Goal: Task Accomplishment & Management: Complete application form

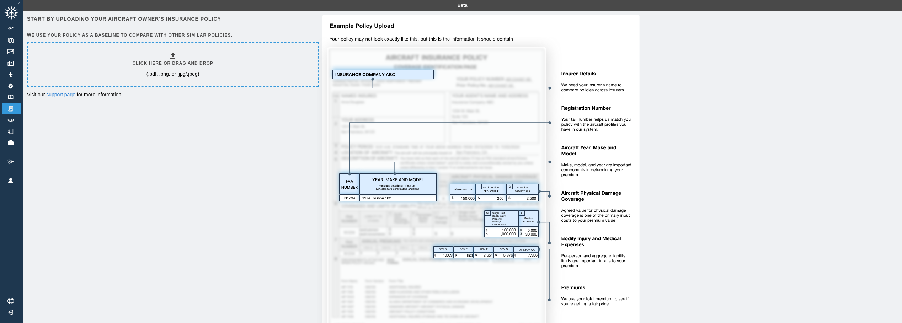
click at [175, 58] on icon at bounding box center [172, 56] width 9 height 9
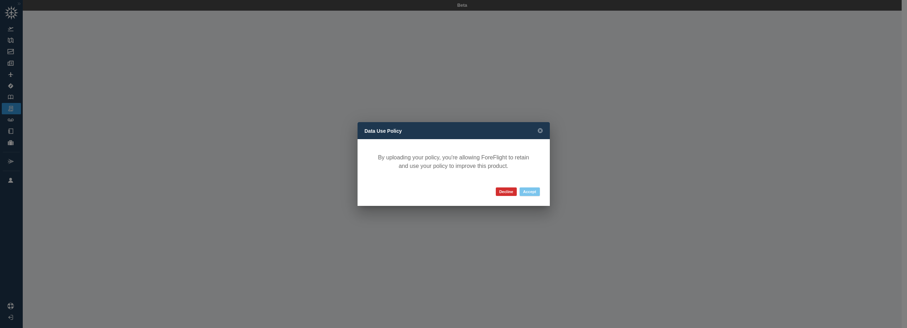
click at [529, 192] on button "Accept" at bounding box center [530, 192] width 20 height 9
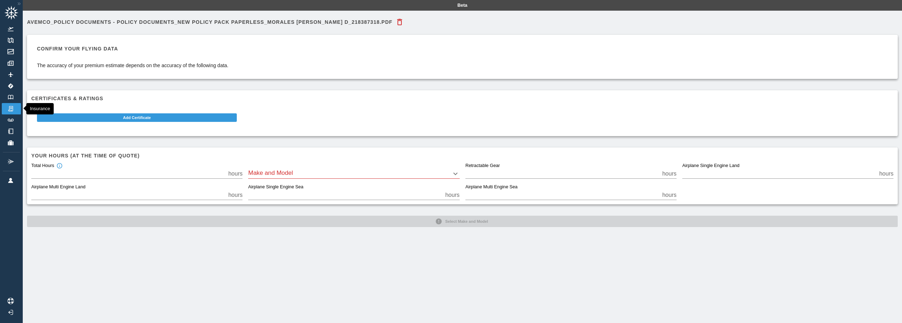
click at [9, 107] on img at bounding box center [11, 109] width 8 height 6
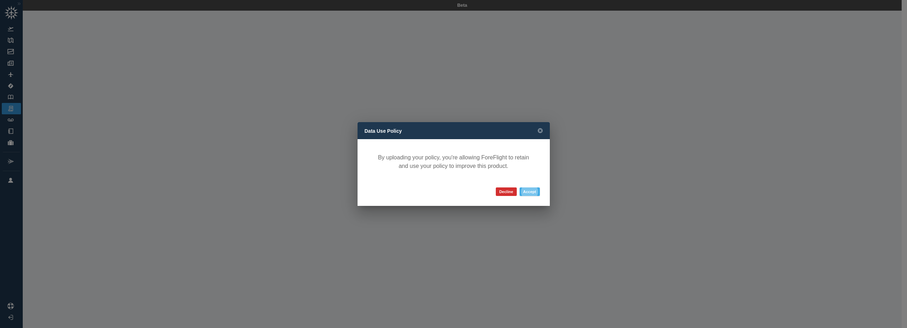
click at [536, 192] on button "Accept" at bounding box center [530, 192] width 20 height 9
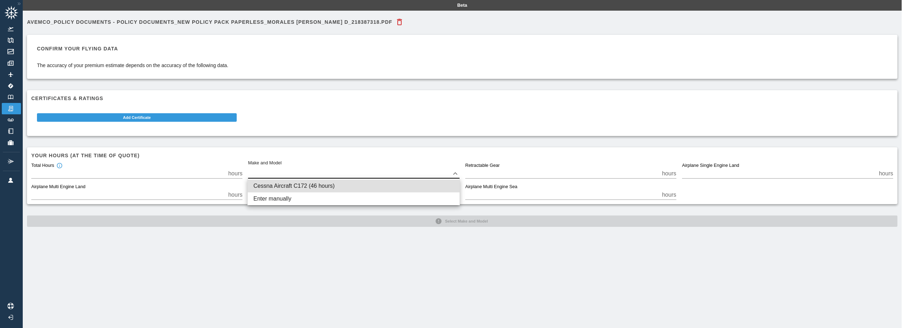
click at [458, 172] on body "Beta Avemco_Policy Documents - Policy Documents_New Policy Pack Paperless_MORAL…" at bounding box center [453, 164] width 907 height 328
click at [312, 184] on li "Cessna Aircraft C172 (46 hours)" at bounding box center [354, 186] width 212 height 13
type input "****"
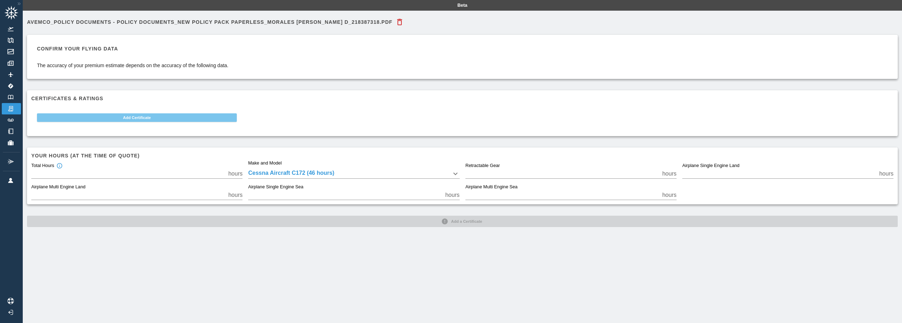
click at [136, 117] on button "Add Certificate" at bounding box center [137, 117] width 200 height 9
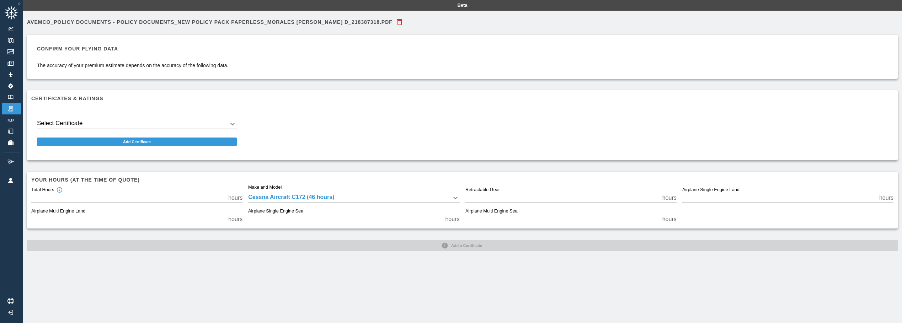
click at [228, 123] on body "Beta Avemco_Policy Documents - Policy Documents_New Policy Pack Paperless_MORAL…" at bounding box center [451, 161] width 902 height 323
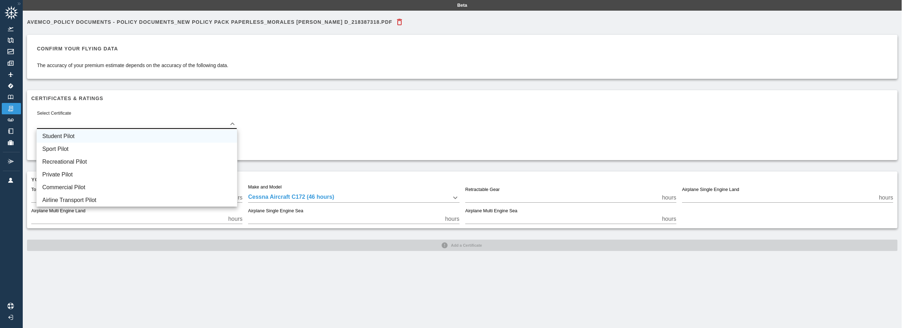
click at [75, 138] on li "Student Pilot" at bounding box center [137, 136] width 200 height 13
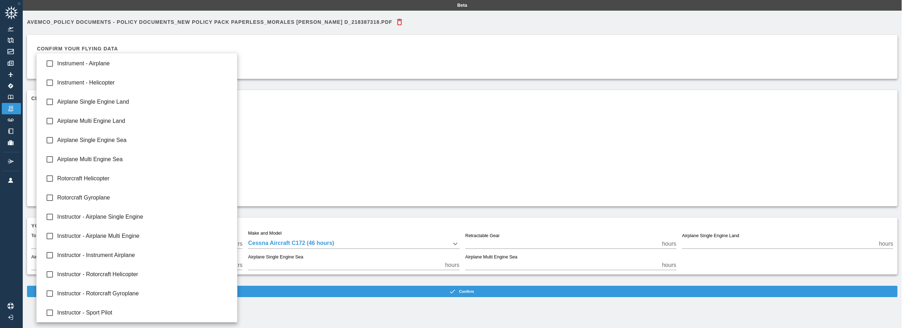
click at [234, 147] on body "Beta Avemco_Policy Documents - Policy Documents_New Policy Pack Paperless_MORAL…" at bounding box center [453, 164] width 907 height 328
click at [424, 133] on div at bounding box center [453, 164] width 907 height 328
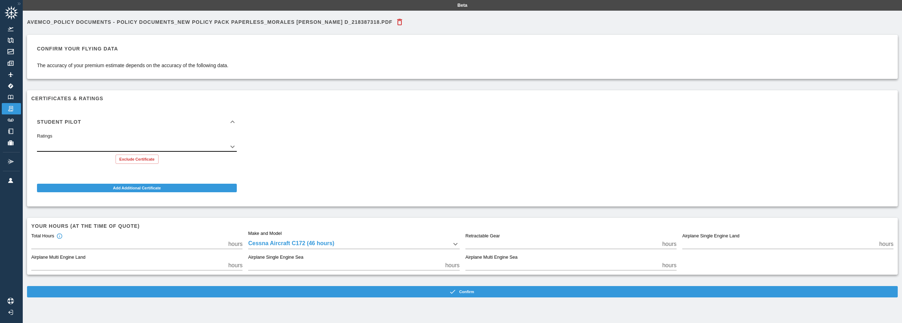
scroll to position [16, 0]
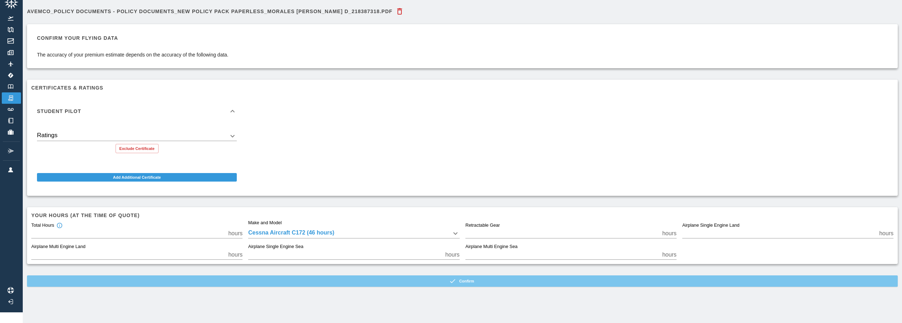
click at [473, 275] on button "Confirm" at bounding box center [462, 280] width 870 height 11
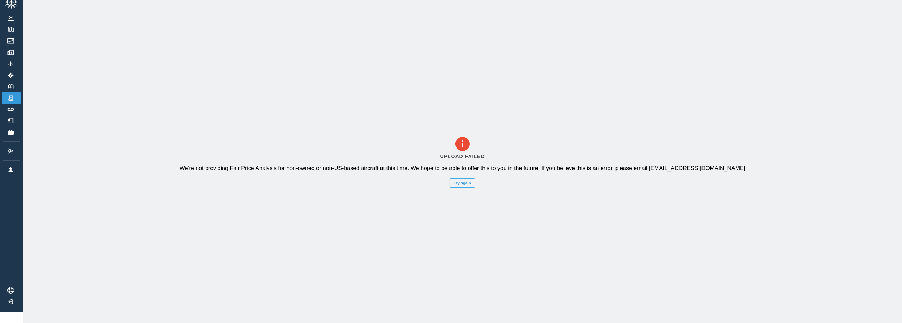
click at [467, 182] on button "Try again" at bounding box center [462, 182] width 25 height 9
